Goal: Complete application form: Complete application form

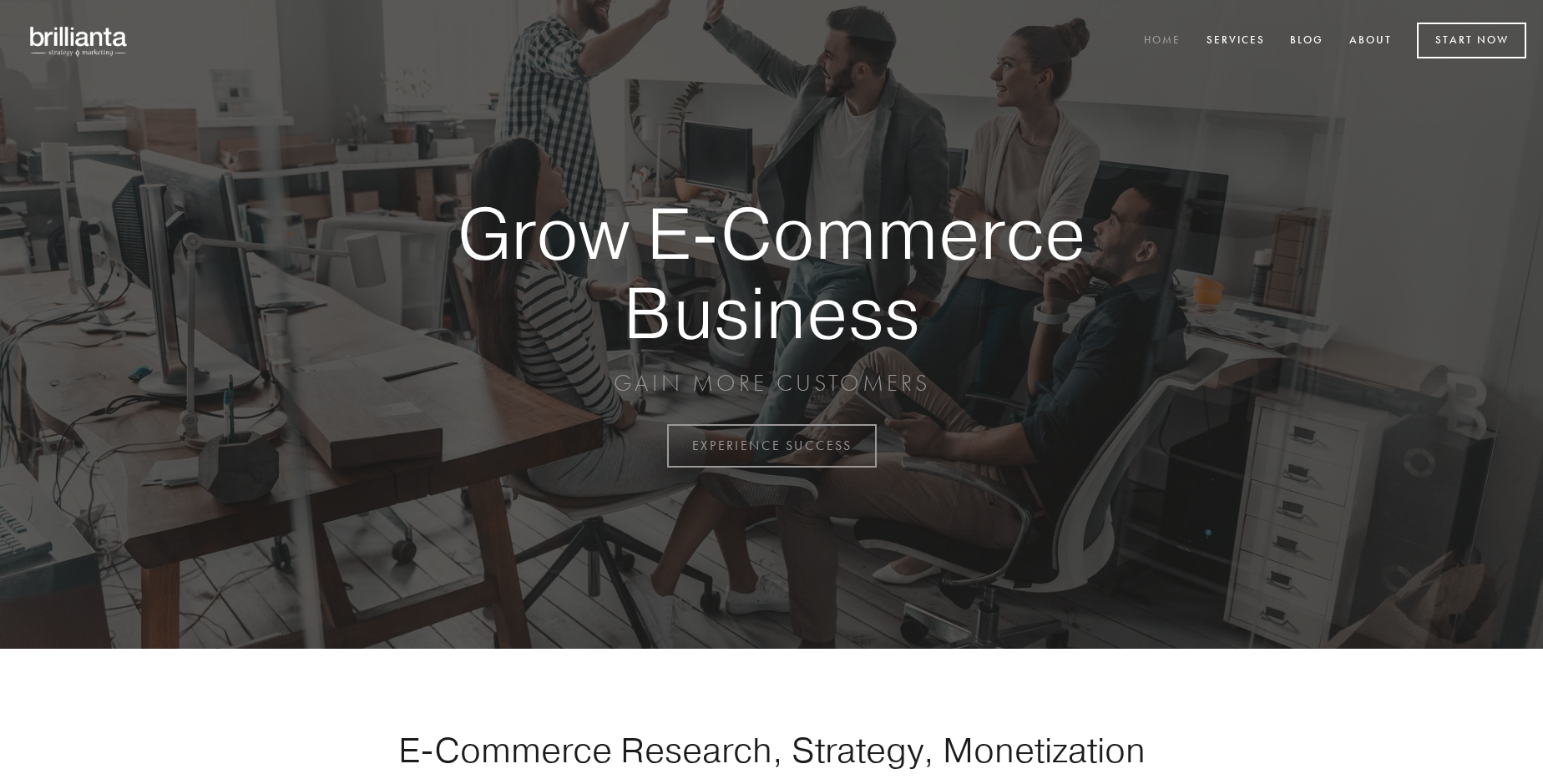
scroll to position [4377, 0]
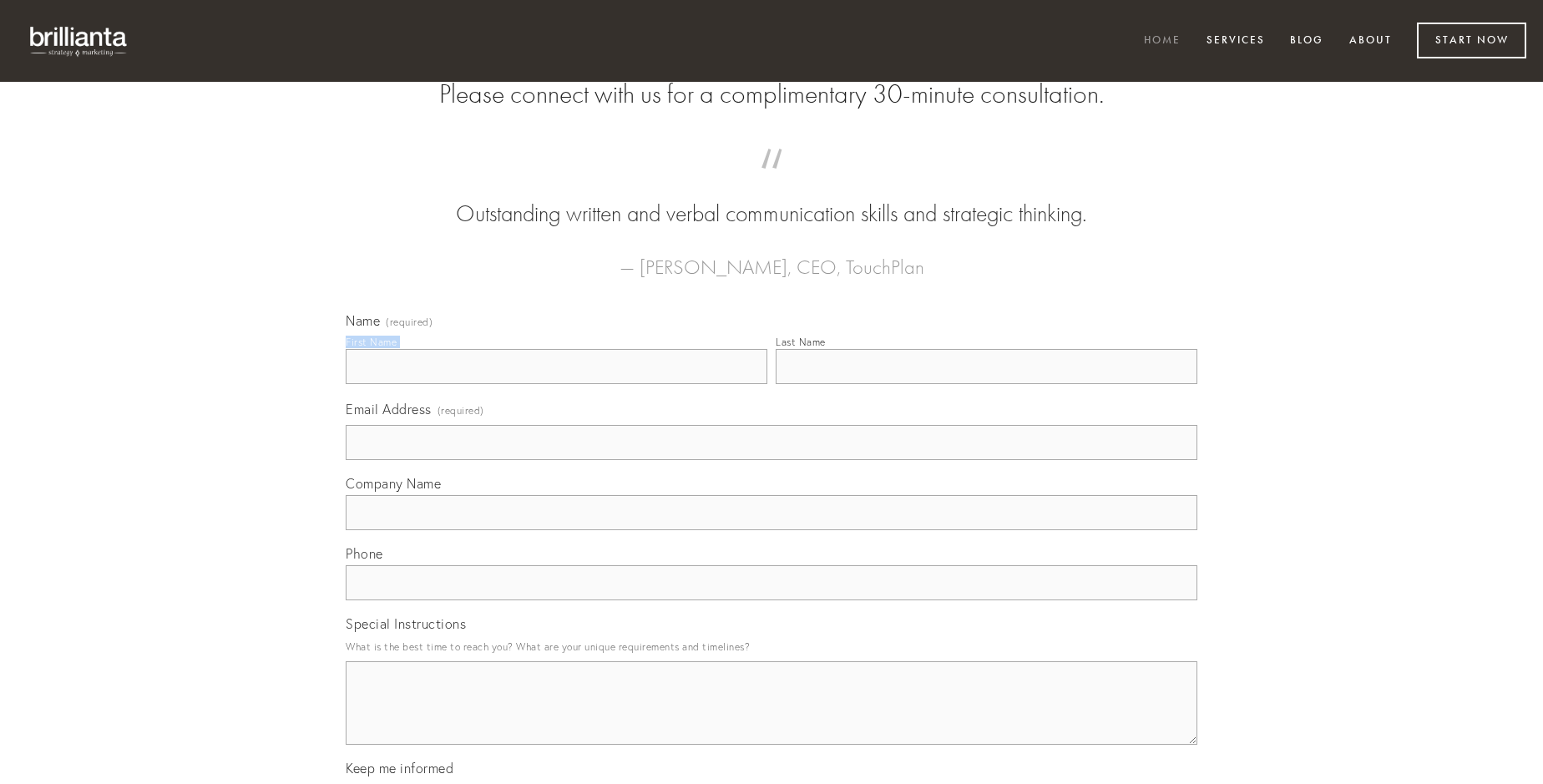
type input "[PERSON_NAME]"
click at [987, 384] on input "Last Name" at bounding box center [987, 366] width 422 height 35
type input "[PERSON_NAME]"
click at [772, 460] on input "Email Address (required)" at bounding box center [771, 442] width 852 height 35
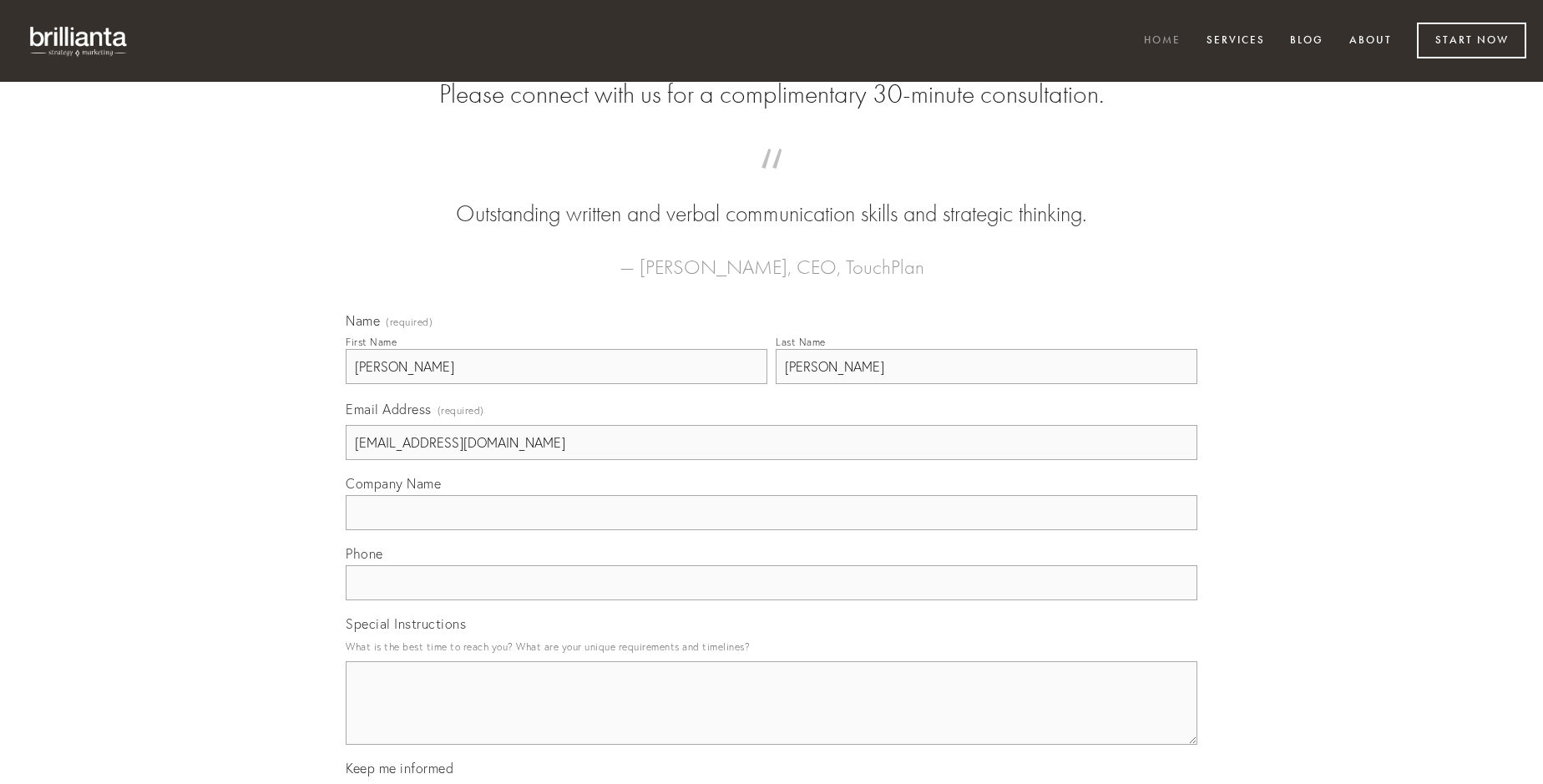
type input "[EMAIL_ADDRESS][DOMAIN_NAME]"
click at [772, 530] on input "Company Name" at bounding box center [771, 512] width 852 height 35
type input "blandior"
click at [772, 600] on input "text" at bounding box center [771, 582] width 852 height 35
click at [772, 718] on textarea "Special Instructions" at bounding box center [771, 703] width 852 height 83
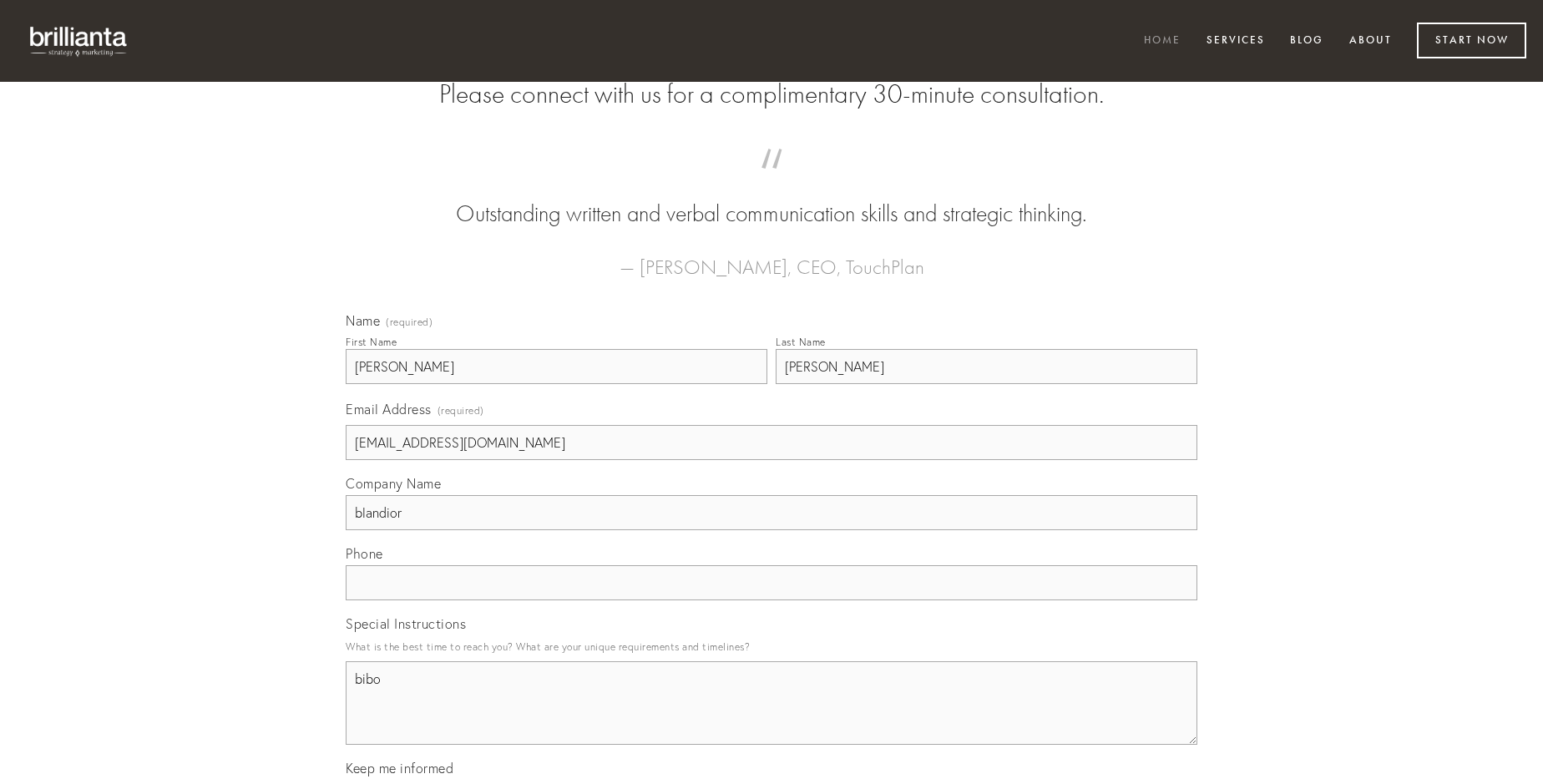
type textarea "bibo"
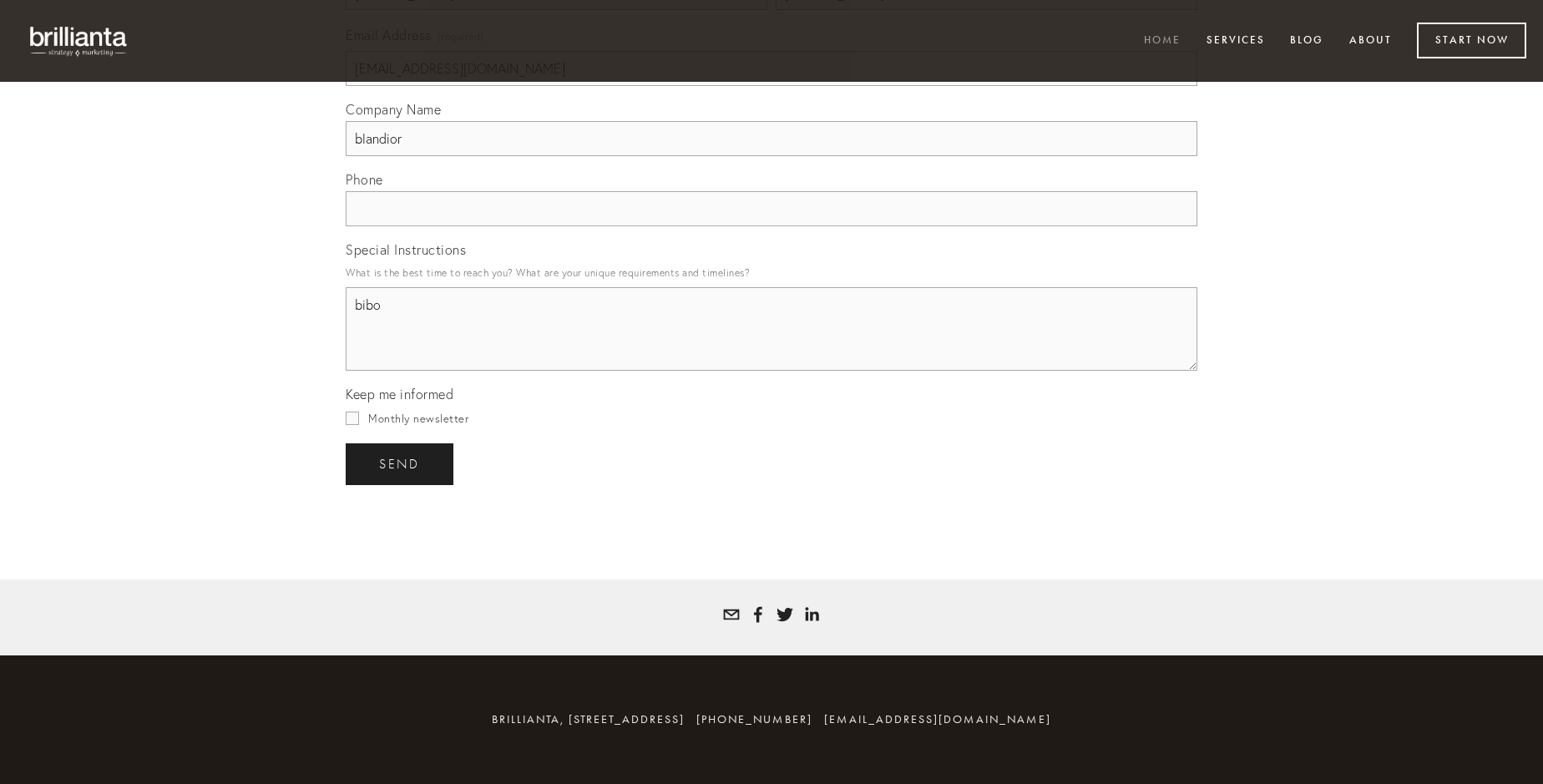
click at [401, 464] on span "send" at bounding box center [400, 465] width 41 height 15
